Goal: Information Seeking & Learning: Learn about a topic

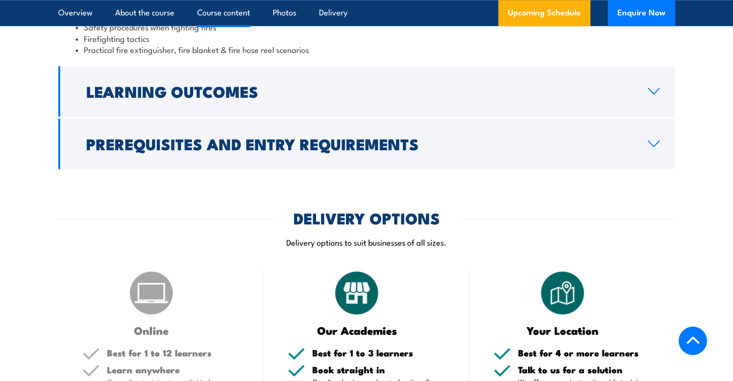
scroll to position [1039, 0]
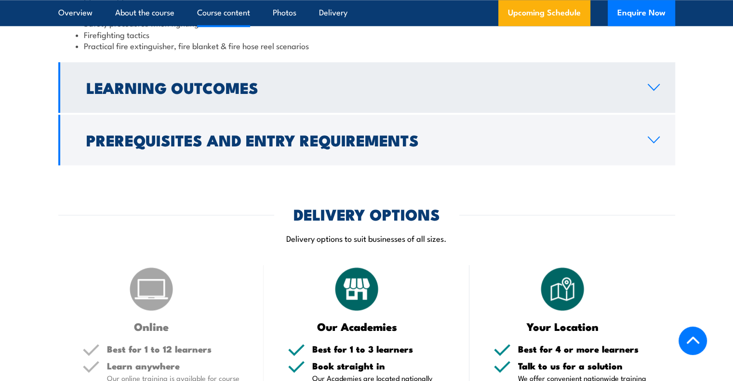
click at [226, 92] on h2 "Learning Outcomes" at bounding box center [359, 86] width 546 height 13
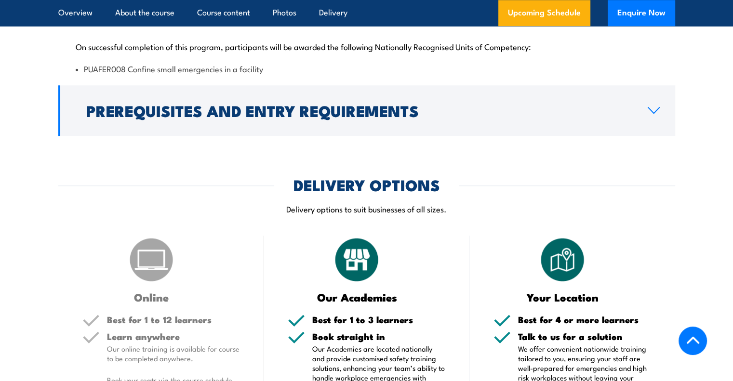
scroll to position [1039, 0]
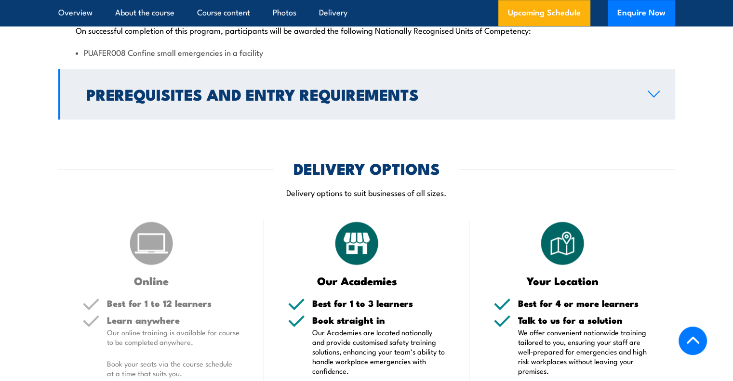
click at [632, 96] on link "Prerequisites and Entry Requirements" at bounding box center [366, 94] width 617 height 51
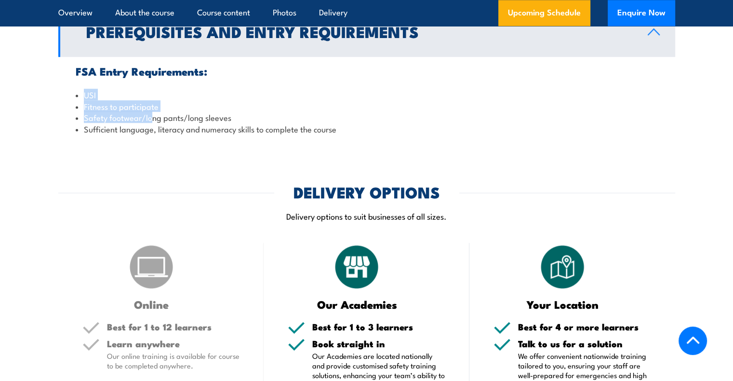
drag, startPoint x: 90, startPoint y: 100, endPoint x: 154, endPoint y: 122, distance: 67.8
click at [154, 122] on ul "USI Fitness to participate Safety footwear/long pants/long sleeves Sufficient l…" at bounding box center [367, 111] width 582 height 45
click at [154, 121] on li "Safety footwear/long pants/long sleeves" at bounding box center [367, 117] width 582 height 11
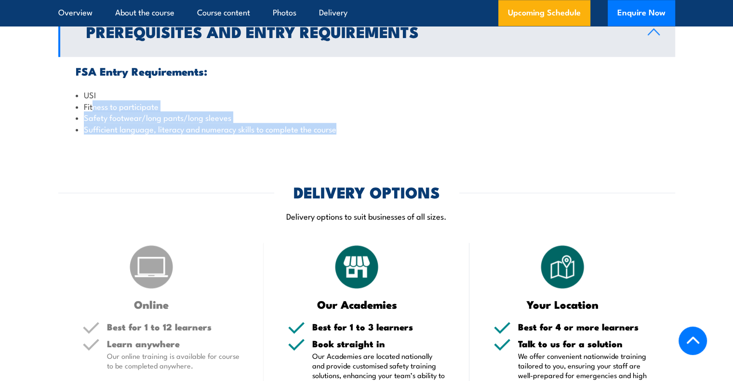
drag, startPoint x: 377, startPoint y: 125, endPoint x: 73, endPoint y: 82, distance: 307.4
click at [91, 98] on ul "USI Fitness to participate Safety footwear/long pants/long sleeves Sufficient l…" at bounding box center [367, 111] width 582 height 45
click at [172, 112] on li "Safety footwear/long pants/long sleeves" at bounding box center [367, 117] width 582 height 11
